Goal: Information Seeking & Learning: Find specific fact

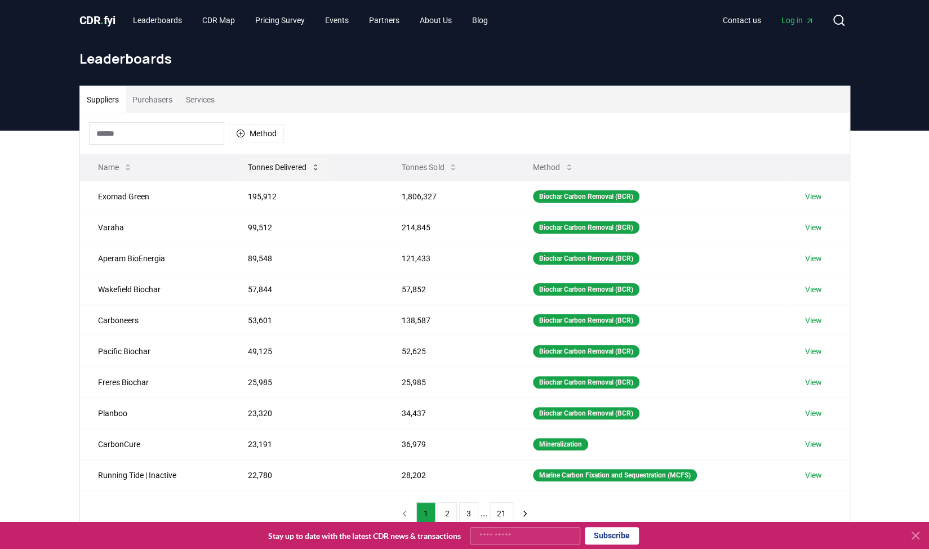
click at [272, 166] on button "Tonnes Delivered" at bounding box center [284, 167] width 90 height 23
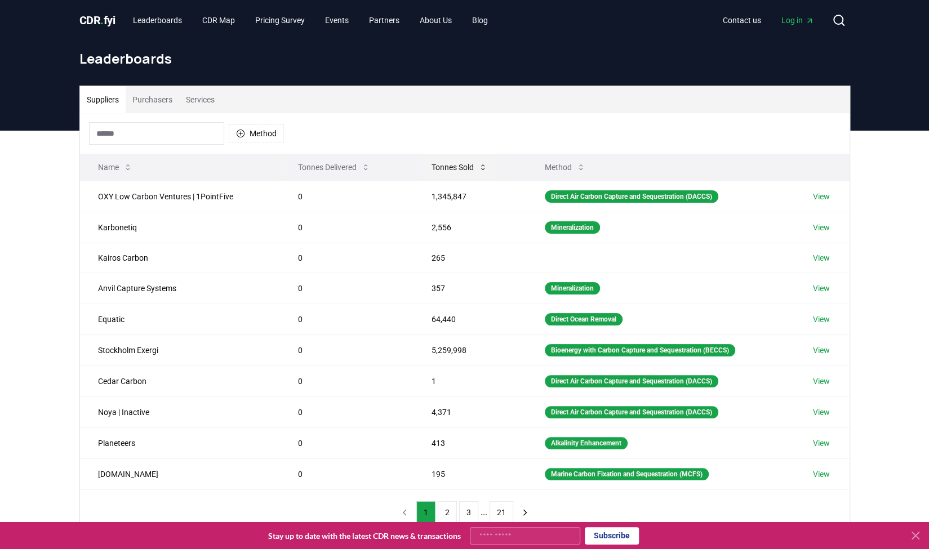
click at [434, 165] on button "Tonnes Sold" at bounding box center [460, 167] width 74 height 23
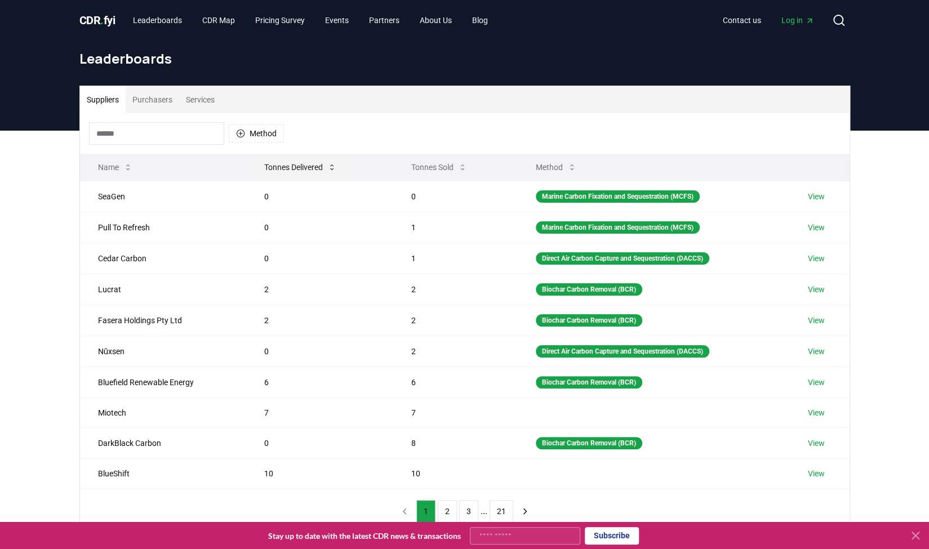
click at [317, 166] on button "Tonnes Delivered" at bounding box center [300, 167] width 90 height 23
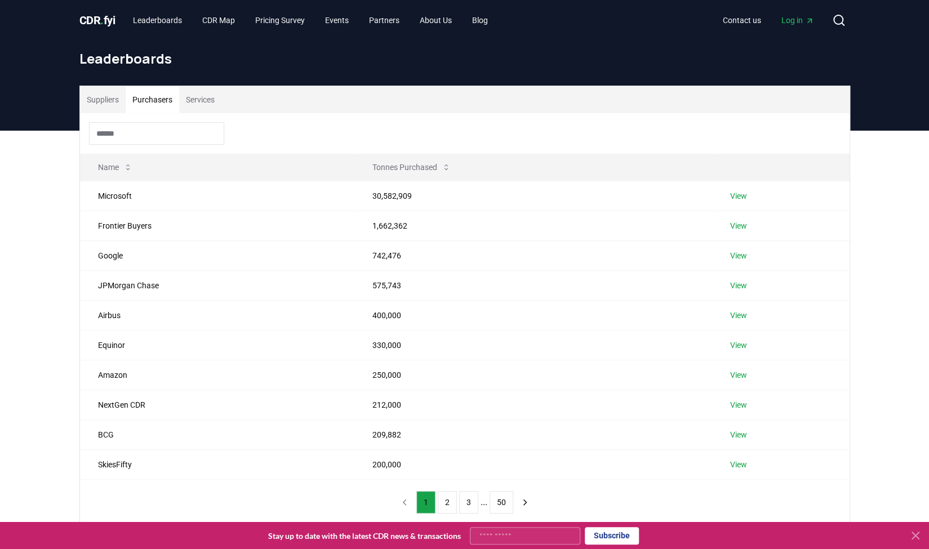
click at [158, 98] on button "Purchasers" at bounding box center [153, 99] width 54 height 27
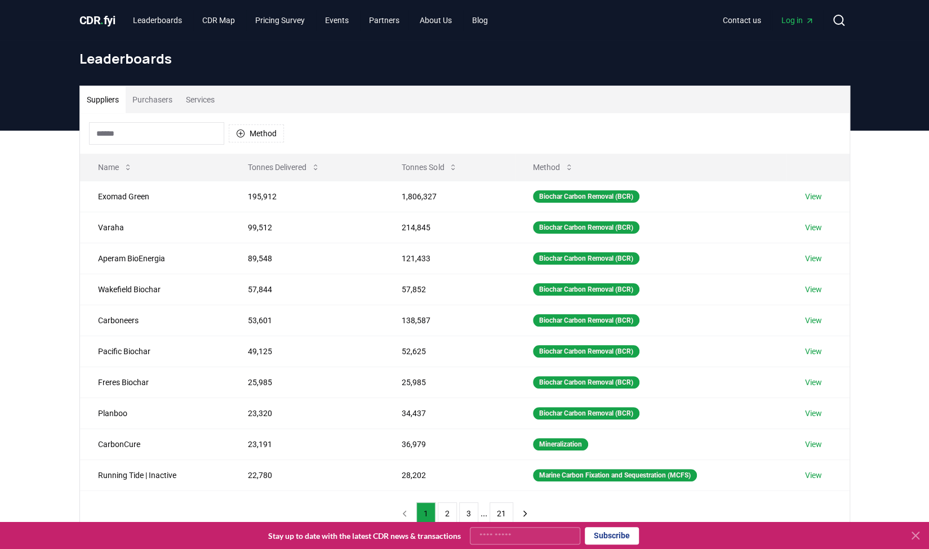
click at [116, 97] on button "Suppliers" at bounding box center [103, 99] width 46 height 27
click at [411, 167] on button "Tonnes Sold" at bounding box center [430, 167] width 74 height 23
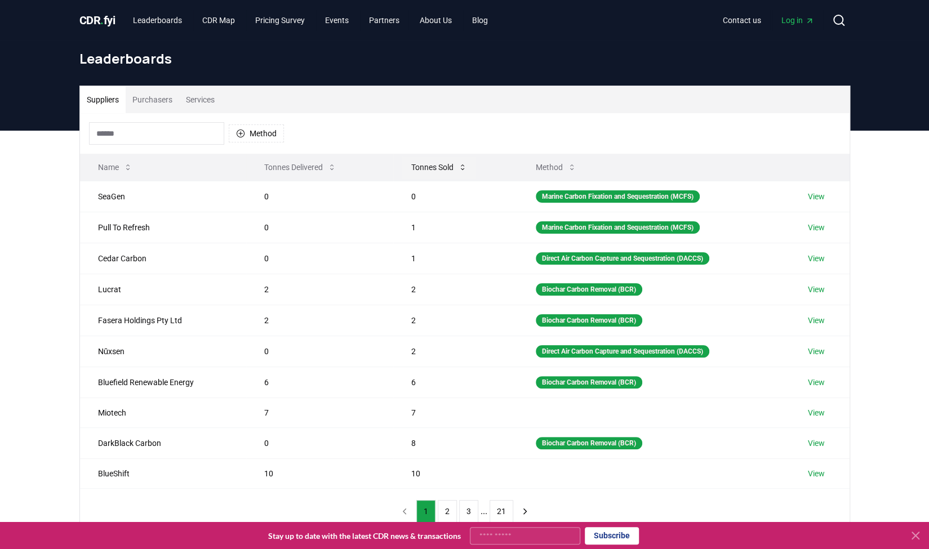
click at [411, 167] on button "Tonnes Sold" at bounding box center [439, 167] width 74 height 23
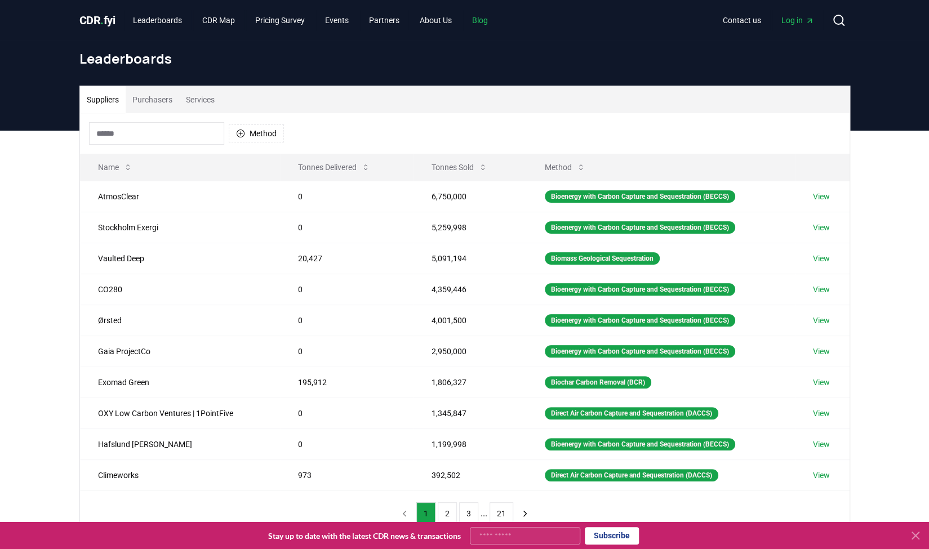
click at [481, 19] on link "Blog" at bounding box center [480, 20] width 34 height 20
click at [491, 22] on link "Blog" at bounding box center [480, 20] width 34 height 20
click at [491, 17] on link "Blog" at bounding box center [480, 20] width 34 height 20
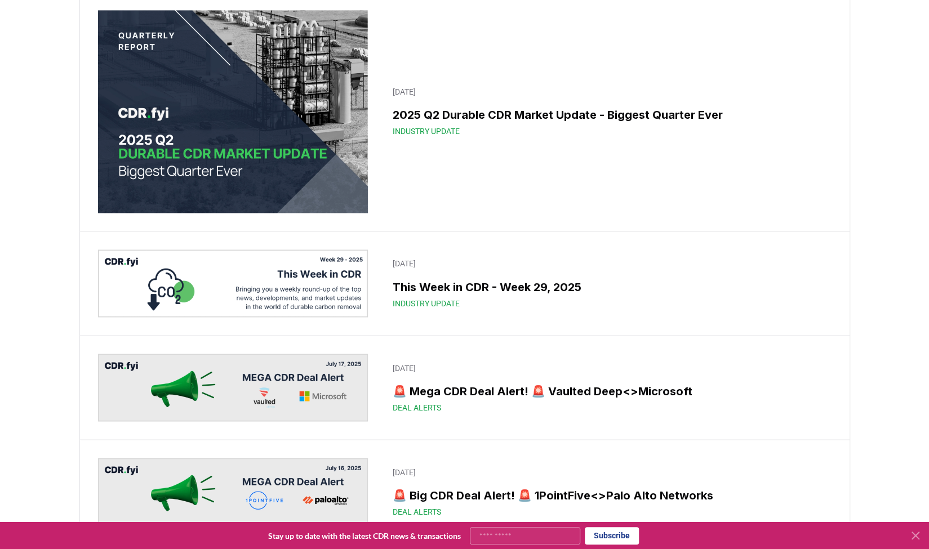
scroll to position [1116, 0]
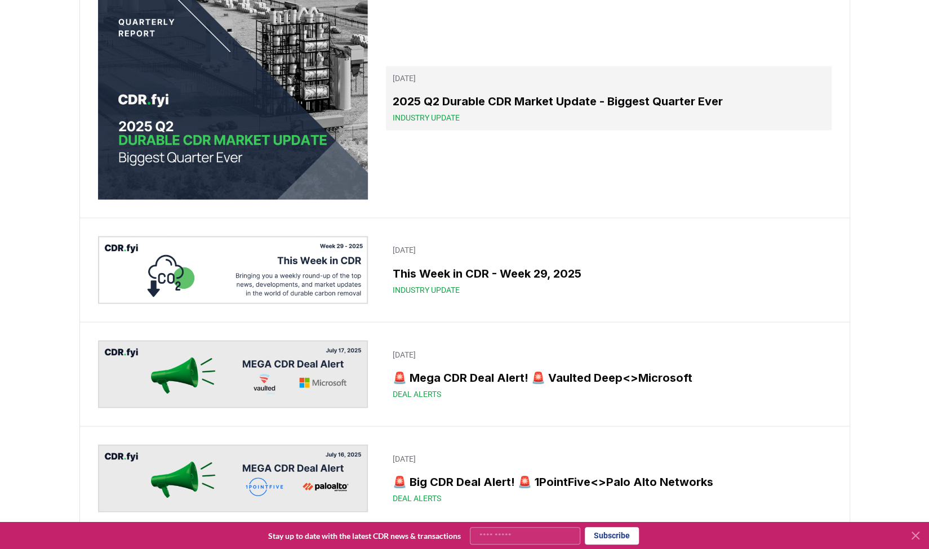
click at [454, 110] on h3 "2025 Q2 Durable CDR Market Update - Biggest Quarter Ever" at bounding box center [609, 101] width 432 height 17
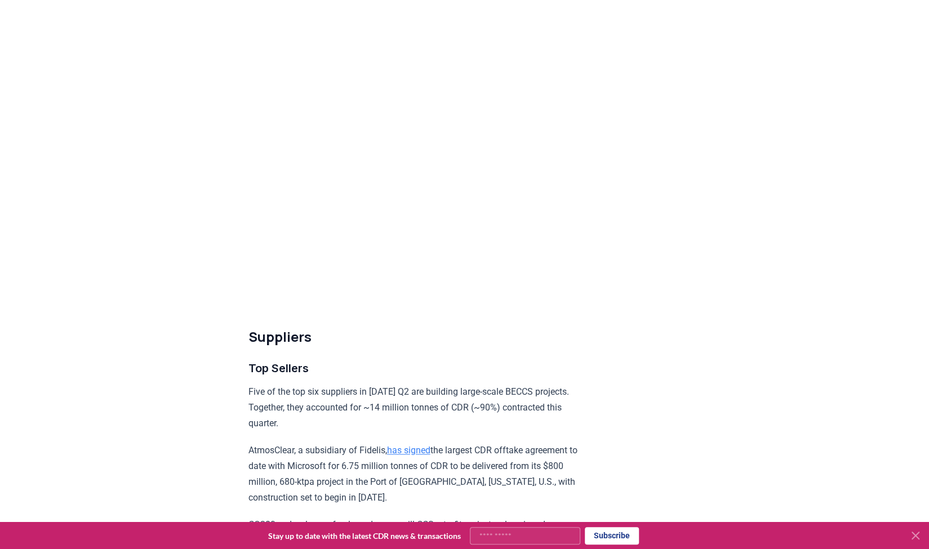
scroll to position [3308, 0]
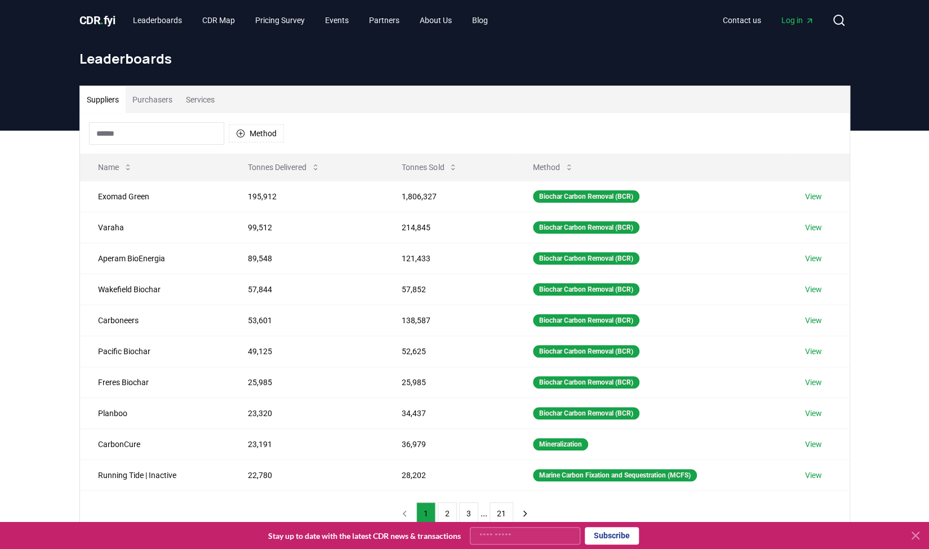
click at [116, 98] on button "Suppliers" at bounding box center [103, 99] width 46 height 27
click at [407, 166] on button "Tonnes Sold" at bounding box center [430, 167] width 74 height 23
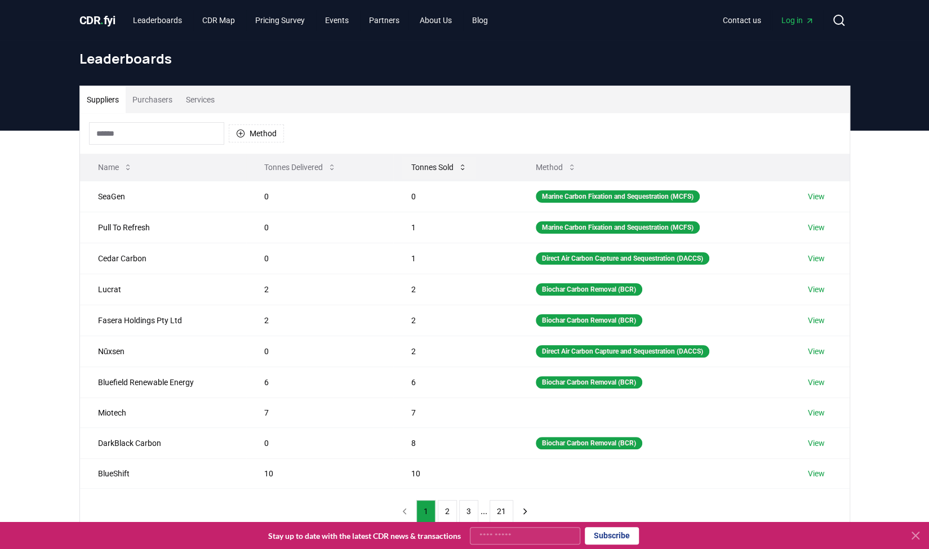
click at [407, 166] on button "Tonnes Sold" at bounding box center [439, 167] width 74 height 23
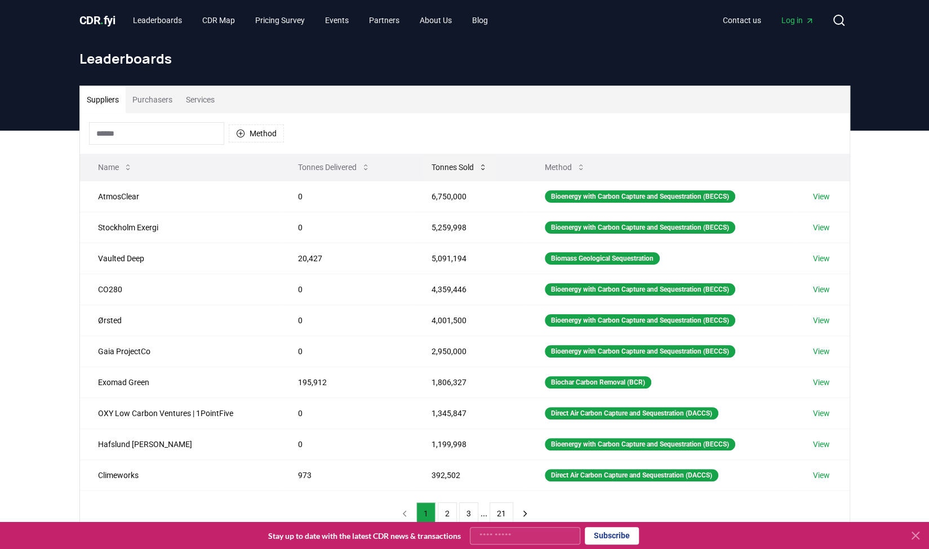
click at [407, 166] on th "Tonnes Delivered" at bounding box center [347, 167] width 134 height 27
click at [441, 167] on button "Tonnes Sold" at bounding box center [460, 167] width 74 height 23
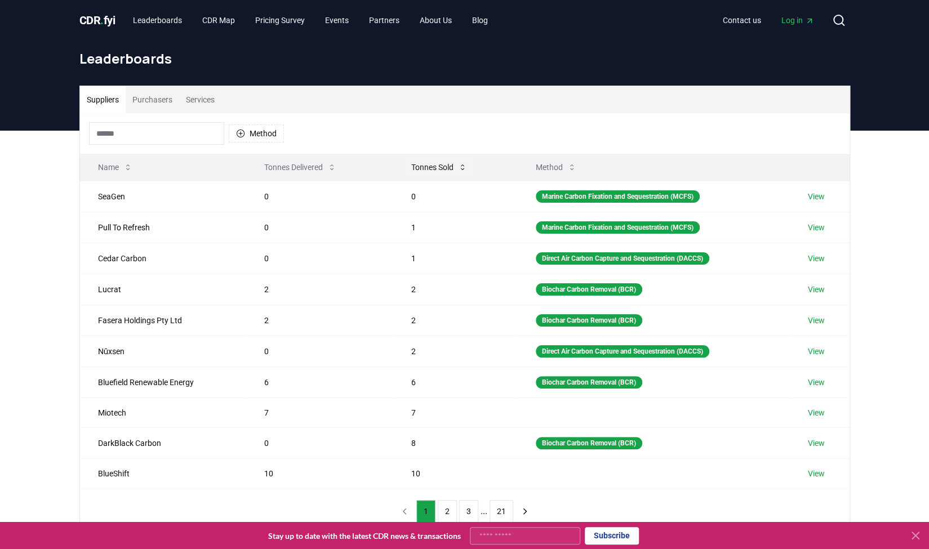
click at [441, 167] on button "Tonnes Sold" at bounding box center [439, 167] width 74 height 23
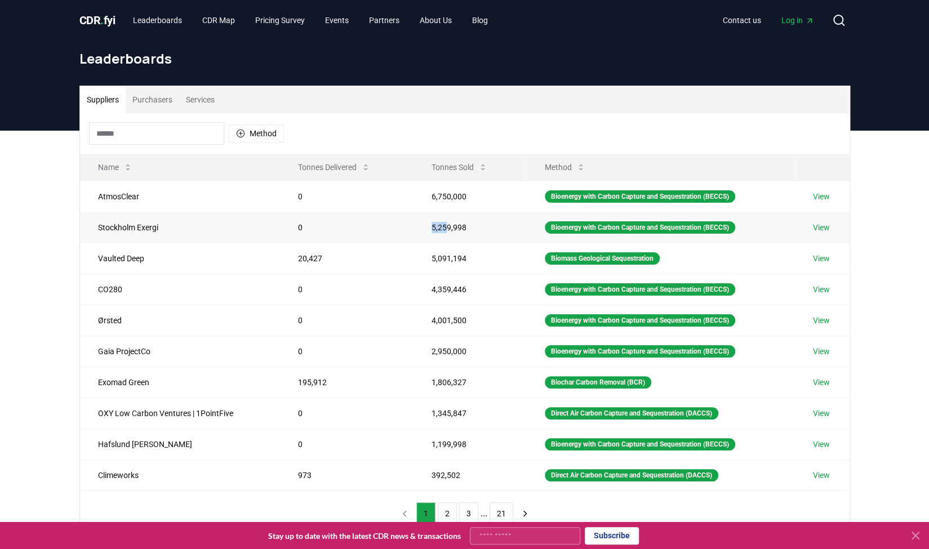
drag, startPoint x: 427, startPoint y: 225, endPoint x: 440, endPoint y: 224, distance: 13.6
click at [440, 224] on td "5,259,998" at bounding box center [470, 227] width 113 height 31
click at [440, 230] on td "5,259,998" at bounding box center [470, 227] width 113 height 31
drag, startPoint x: 427, startPoint y: 227, endPoint x: 460, endPoint y: 227, distance: 32.7
click at [460, 227] on td "5,259,998" at bounding box center [470, 227] width 113 height 31
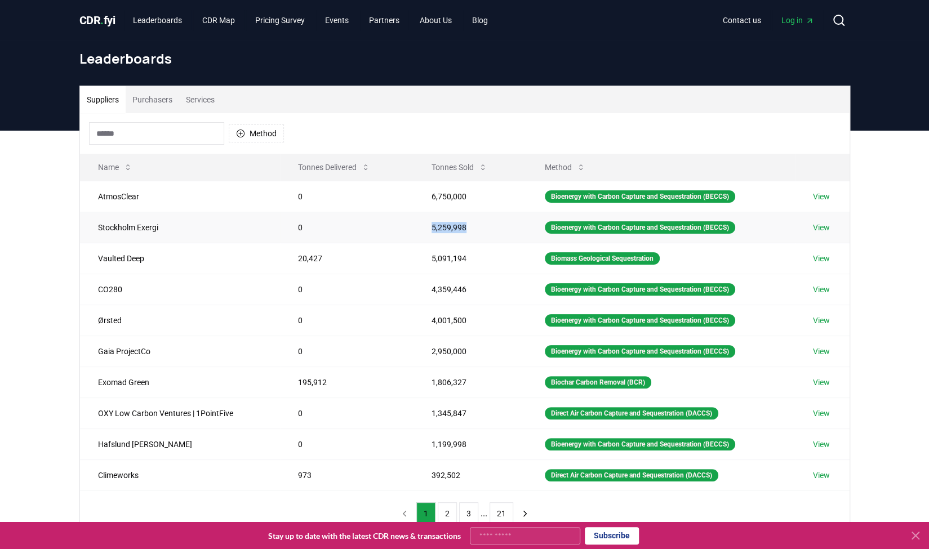
copy td "5,259,998"
drag, startPoint x: 427, startPoint y: 256, endPoint x: 463, endPoint y: 260, distance: 36.2
click at [463, 260] on td "5,091,194" at bounding box center [470, 258] width 113 height 31
copy td "5,091,194"
drag, startPoint x: 428, startPoint y: 286, endPoint x: 462, endPoint y: 285, distance: 34.4
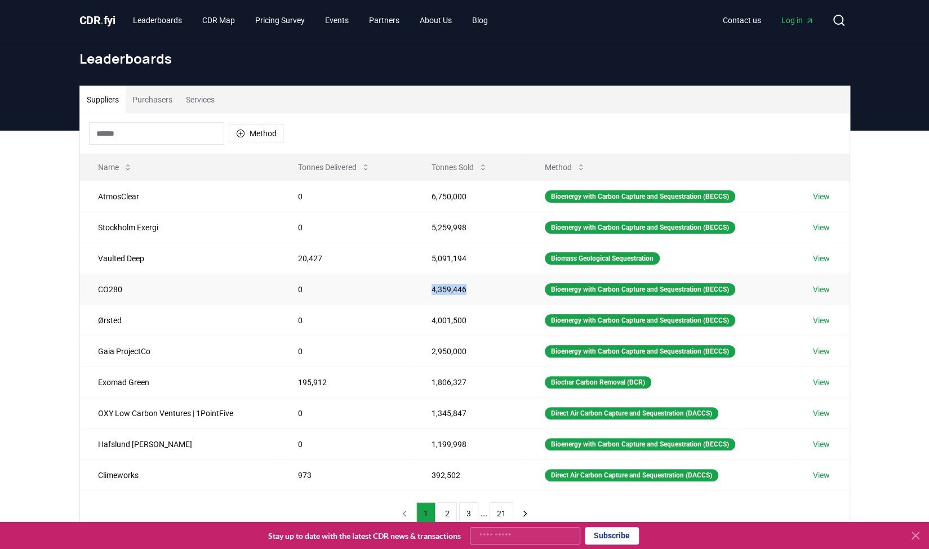
click at [462, 285] on td "4,359,446" at bounding box center [470, 289] width 113 height 31
copy td "4,359,446"
drag, startPoint x: 427, startPoint y: 316, endPoint x: 481, endPoint y: 313, distance: 54.2
click at [481, 313] on td "4,001,500" at bounding box center [470, 320] width 113 height 31
copy td "4,001,500"
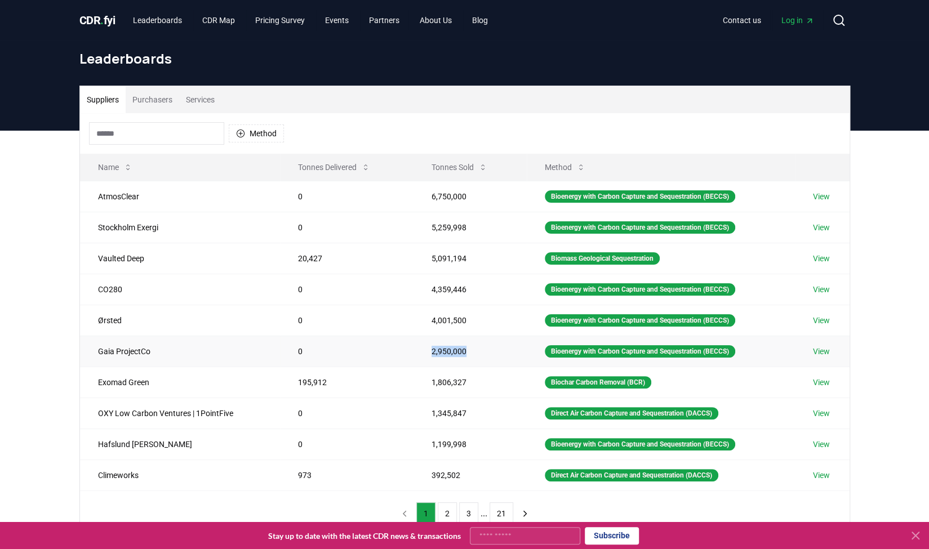
drag, startPoint x: 426, startPoint y: 348, endPoint x: 479, endPoint y: 343, distance: 53.2
click at [479, 343] on td "2,950,000" at bounding box center [470, 351] width 113 height 31
copy td "2,950,000"
drag, startPoint x: 429, startPoint y: 378, endPoint x: 486, endPoint y: 375, distance: 57.0
click at [486, 375] on td "1,806,327" at bounding box center [470, 382] width 113 height 31
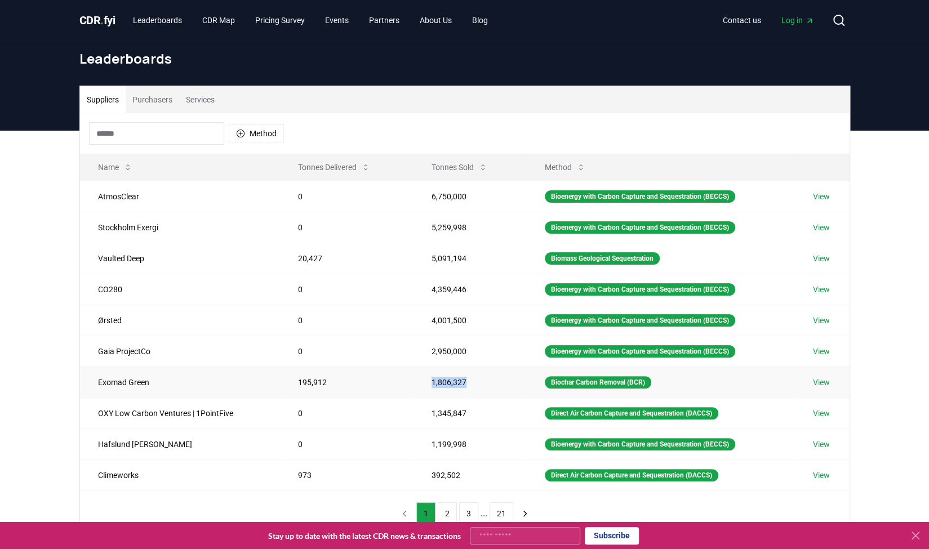
copy td "1,806,327"
drag, startPoint x: 428, startPoint y: 405, endPoint x: 472, endPoint y: 402, distance: 44.0
click at [472, 402] on td "1,345,847" at bounding box center [470, 413] width 113 height 31
copy td "1,345,847"
drag, startPoint x: 97, startPoint y: 440, endPoint x: 150, endPoint y: 438, distance: 53.0
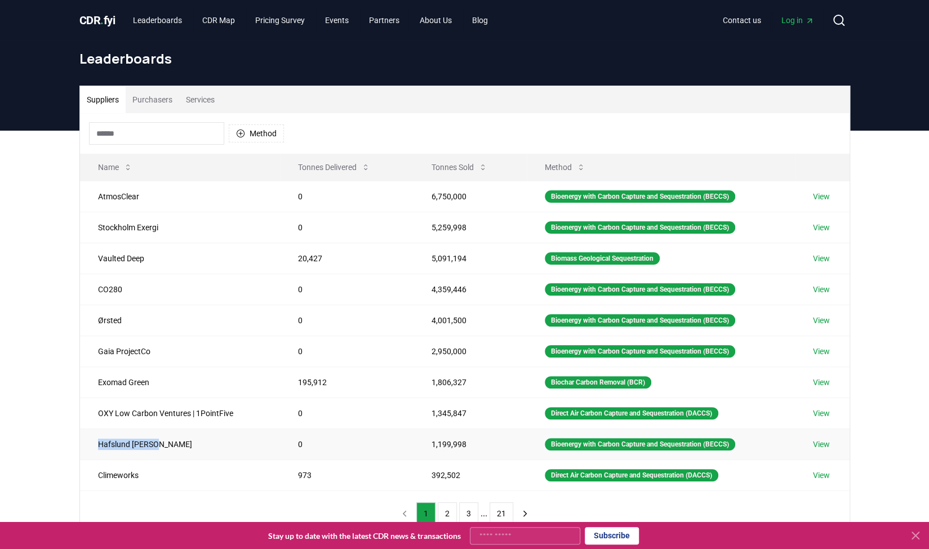
click at [150, 438] on td "Hafslund [PERSON_NAME]" at bounding box center [180, 444] width 200 height 31
drag, startPoint x: 428, startPoint y: 438, endPoint x: 477, endPoint y: 434, distance: 48.6
click at [477, 434] on td "1,199,998" at bounding box center [470, 444] width 113 height 31
copy td "1,199,998"
drag, startPoint x: 427, startPoint y: 471, endPoint x: 462, endPoint y: 469, distance: 34.4
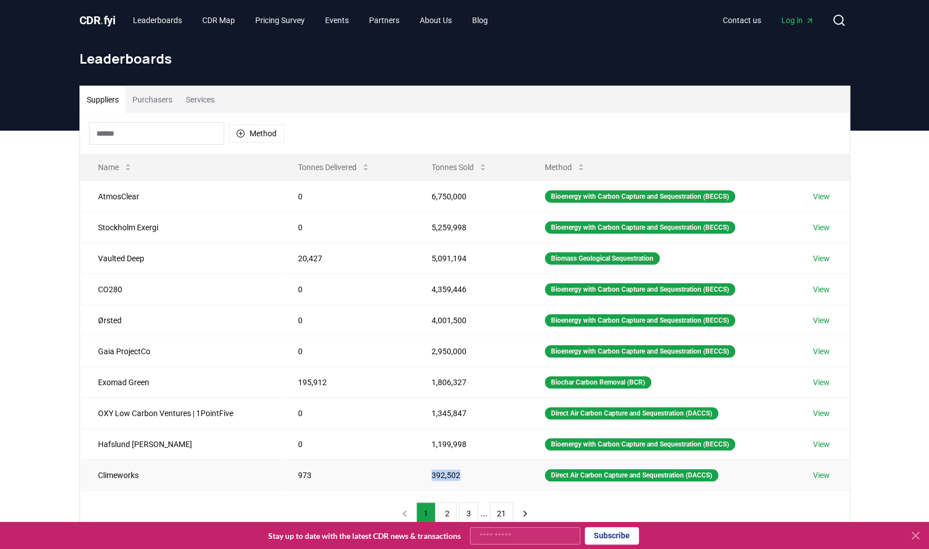
click at [462, 469] on td "392,502" at bounding box center [470, 475] width 113 height 31
copy td "392,502"
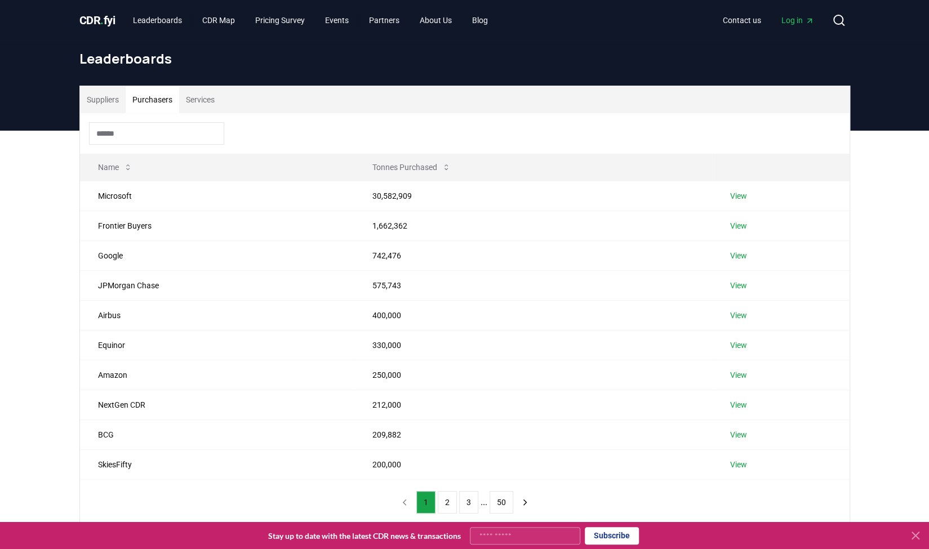
click at [165, 94] on button "Purchasers" at bounding box center [153, 99] width 54 height 27
